Goal: Task Accomplishment & Management: Use online tool/utility

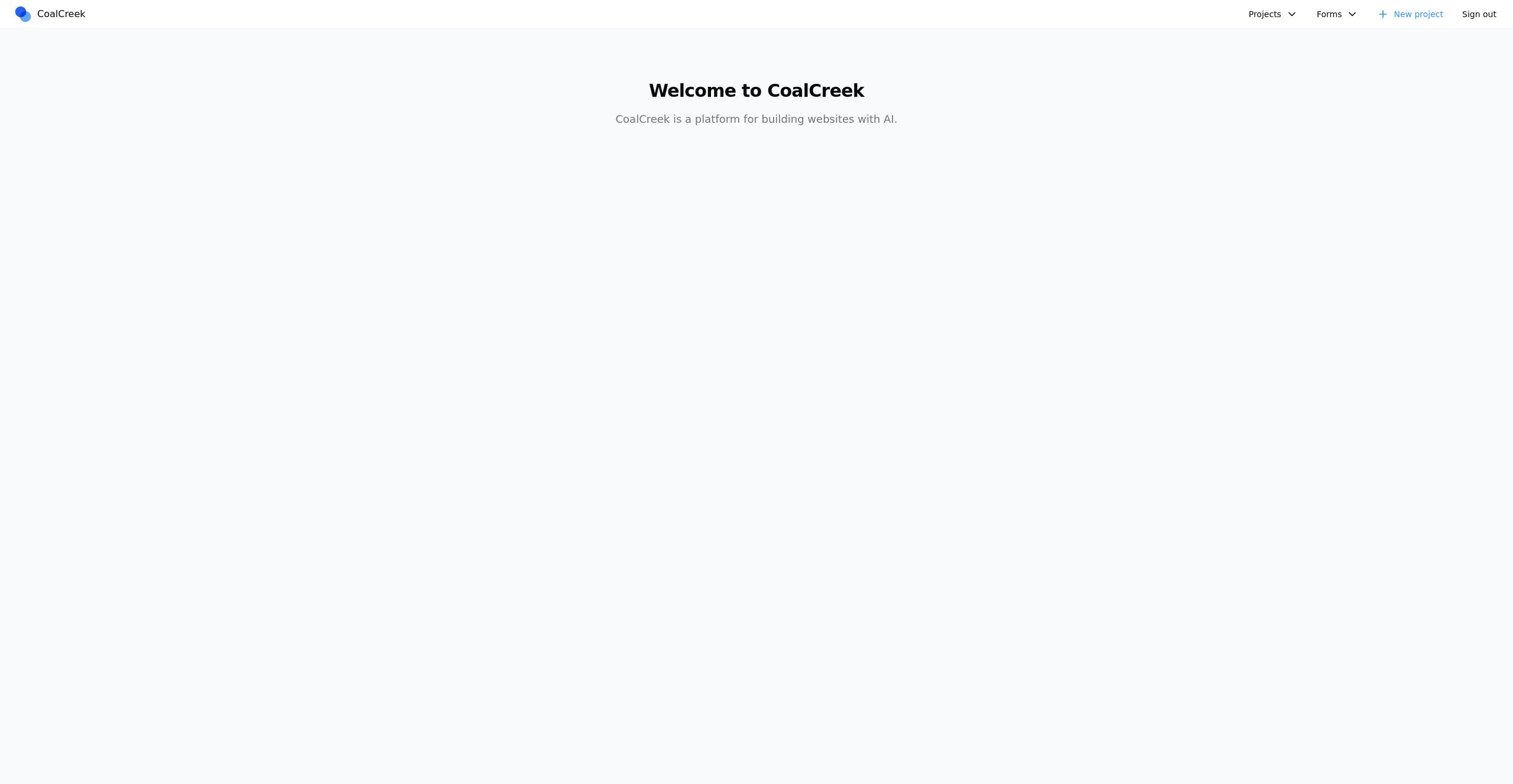
click at [1280, 20] on button "Projects" at bounding box center [1273, 14] width 63 height 17
click at [1280, 19] on button "Projects" at bounding box center [1273, 14] width 63 height 17
click at [1279, 23] on nav "CoalCreek Projects hello word Golftopia golf course test new mexican food site …" at bounding box center [756, 14] width 1513 height 29
click at [1280, 16] on button "Projects" at bounding box center [1273, 14] width 63 height 17
click at [1279, 43] on link "hello word" at bounding box center [1305, 41] width 110 height 20
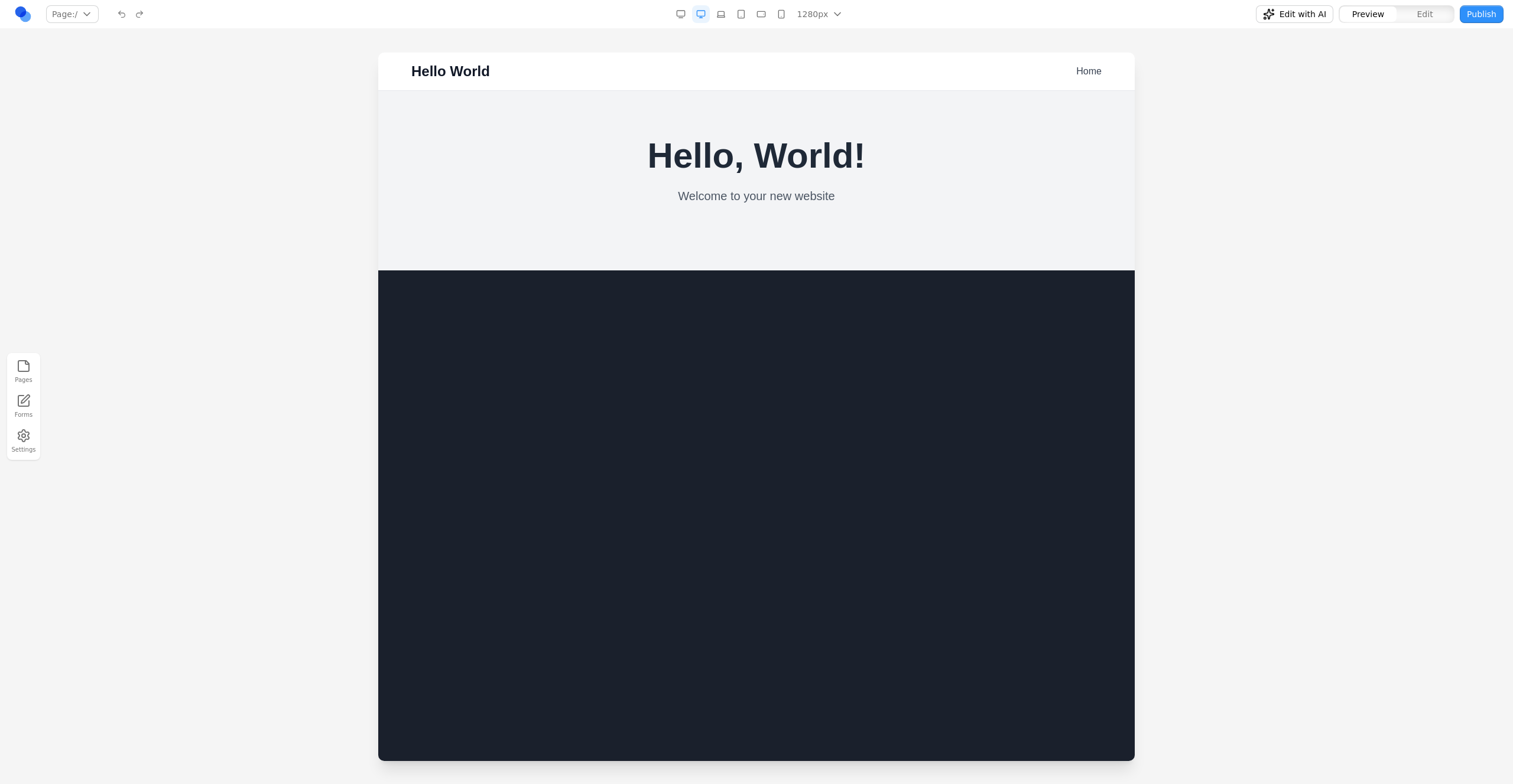
click at [1413, 13] on button "Edit" at bounding box center [1424, 14] width 57 height 15
click at [1380, 20] on button "Preview" at bounding box center [1367, 14] width 57 height 15
drag, startPoint x: 832, startPoint y: 136, endPoint x: 716, endPoint y: 146, distance: 116.4
click at [783, 241] on section "Hello, World! Welcome to your new website" at bounding box center [756, 181] width 756 height 180
drag, startPoint x: 722, startPoint y: 172, endPoint x: 807, endPoint y: 259, distance: 121.6
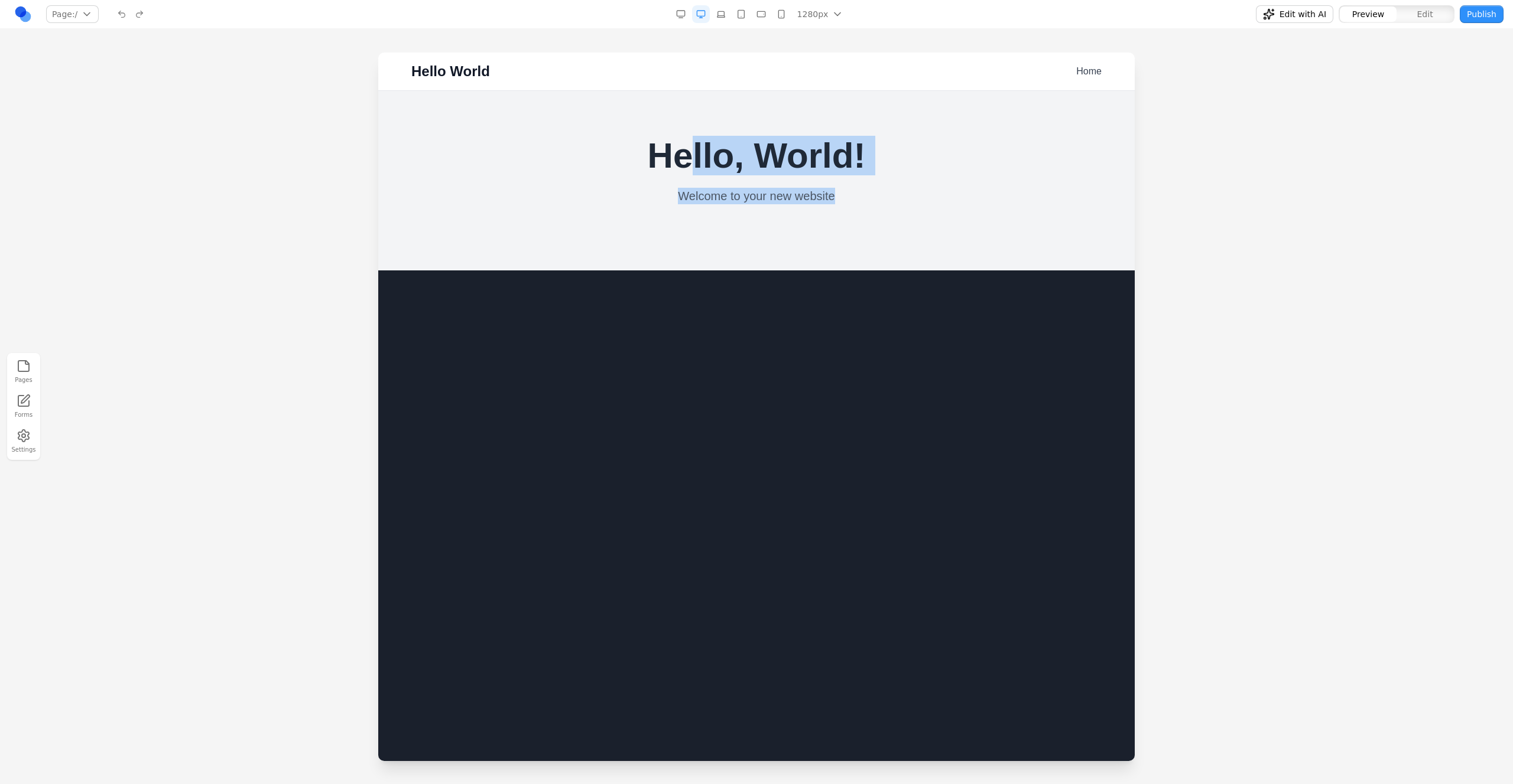
click at [807, 259] on section "Hello, World! Welcome to your new website" at bounding box center [756, 181] width 756 height 180
click at [807, 258] on section "Hello, World! Welcome to your new website" at bounding box center [756, 181] width 756 height 180
click at [1273, 367] on div at bounding box center [756, 418] width 1513 height 731
click at [1241, 372] on div at bounding box center [756, 418] width 1513 height 731
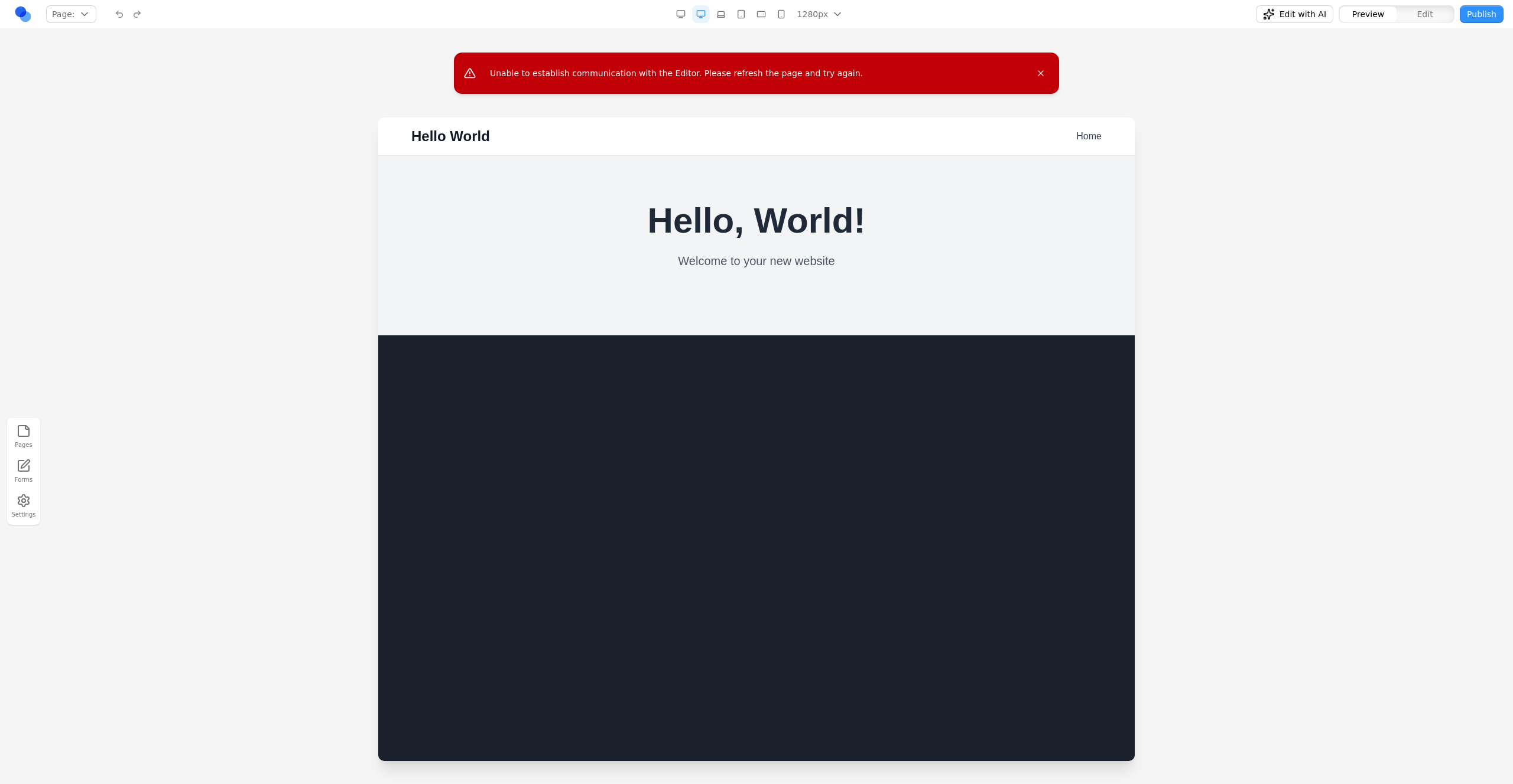
click at [1365, 178] on div at bounding box center [756, 483] width 1513 height 731
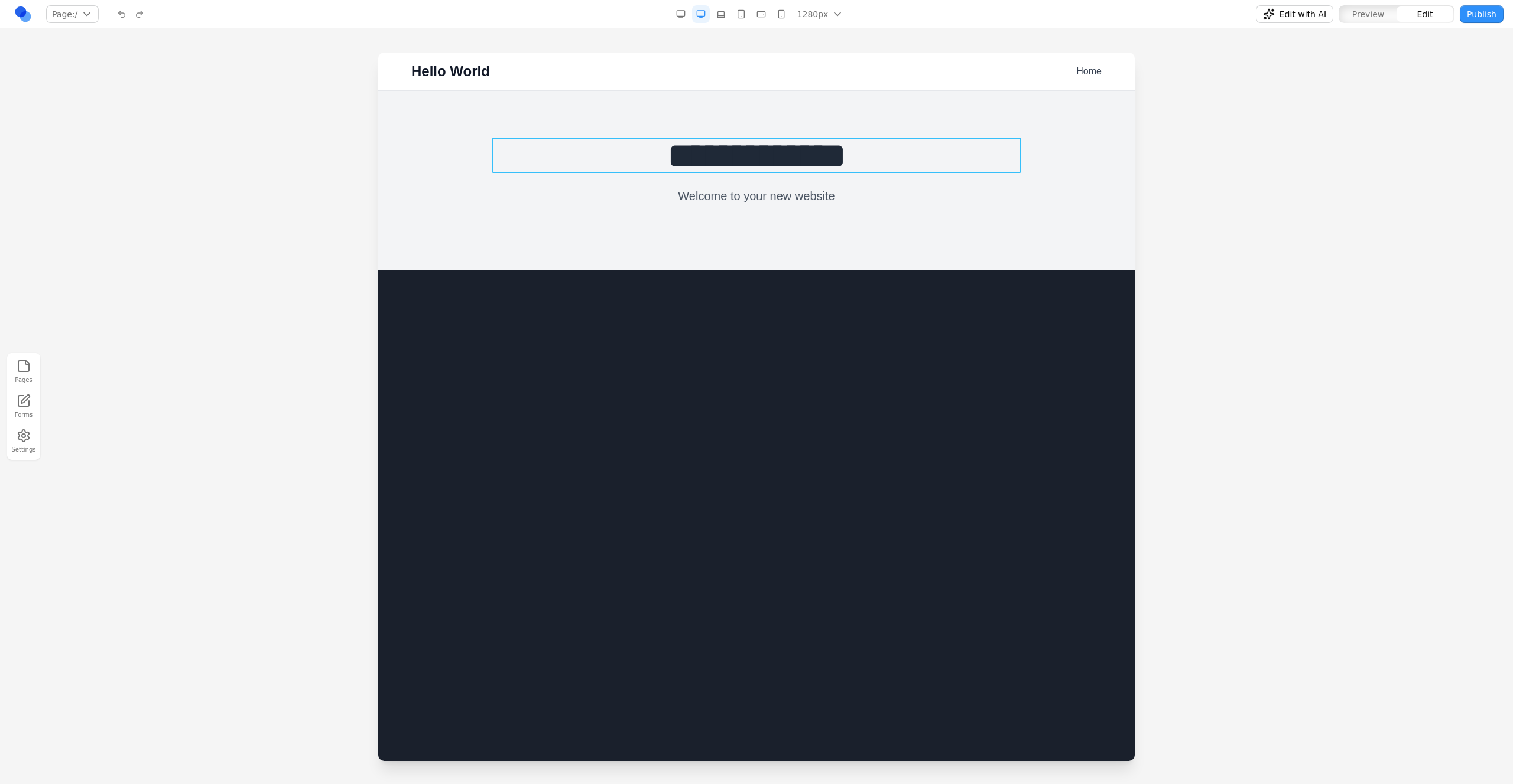
click at [784, 164] on h1 "**********" at bounding box center [756, 155] width 529 height 35
click at [1243, 69] on div at bounding box center [756, 418] width 1513 height 731
